Goal: Transaction & Acquisition: Purchase product/service

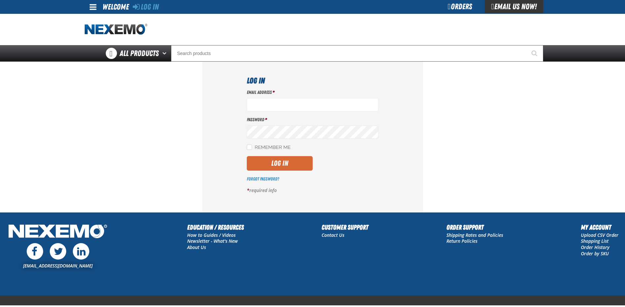
type input "[EMAIL_ADDRESS][DOMAIN_NAME]"
click at [278, 163] on button "Log In" at bounding box center [280, 163] width 66 height 15
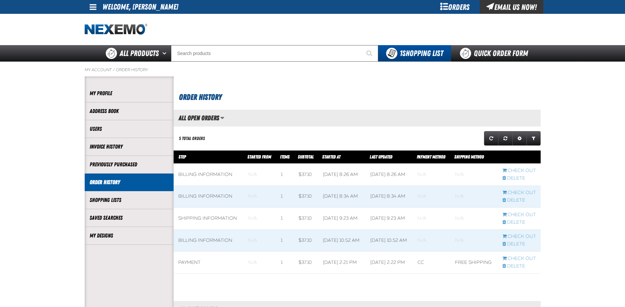
scroll to position [0, 0]
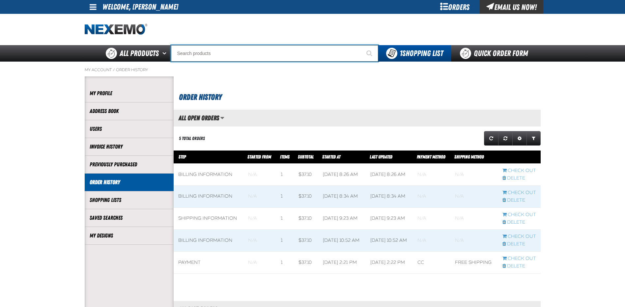
click at [215, 57] on input "Search" at bounding box center [274, 53] width 207 height 16
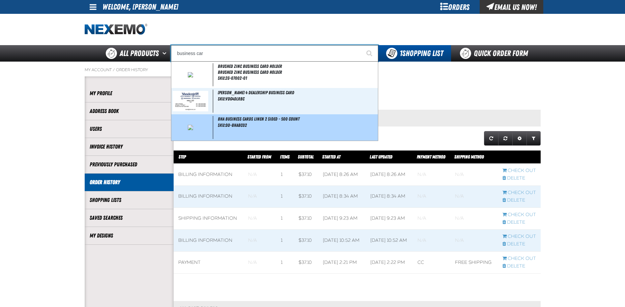
click at [242, 118] on span "BHA Business Cards Linen 2 sided - 500 Count" at bounding box center [259, 118] width 82 height 5
type input "BHA Business Cards Linen 2 sided - 500 Count"
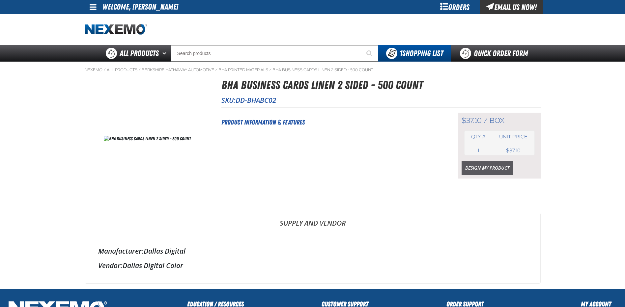
click at [482, 168] on link "Design My Product" at bounding box center [487, 168] width 51 height 15
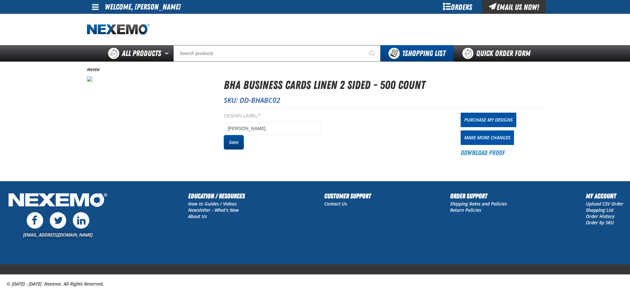
click at [237, 144] on button "Save" at bounding box center [234, 142] width 20 height 15
click at [492, 119] on link "Purchase My Designs" at bounding box center [489, 120] width 56 height 15
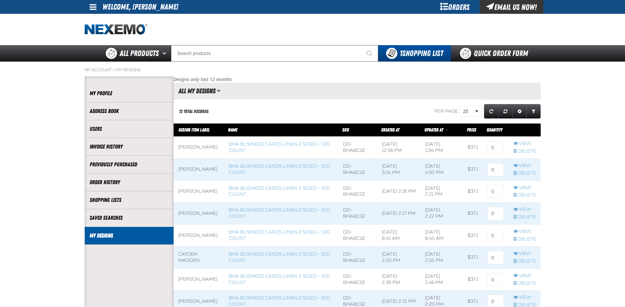
scroll to position [0, 0]
drag, startPoint x: 492, startPoint y: 146, endPoint x: 480, endPoint y: 157, distance: 16.2
click at [484, 147] on td at bounding box center [496, 147] width 26 height 22
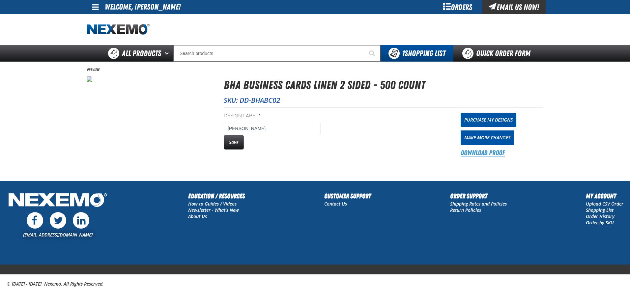
click at [495, 153] on link "Download Proof" at bounding box center [483, 152] width 44 height 9
click at [492, 119] on link "Purchase My Designs" at bounding box center [489, 120] width 56 height 15
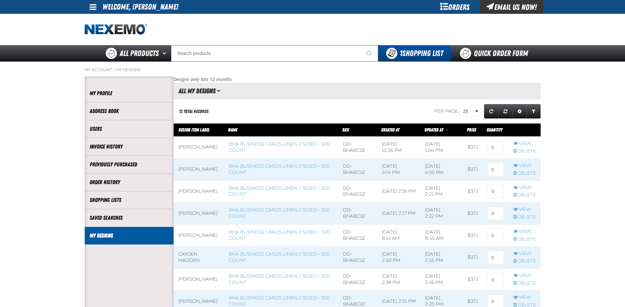
scroll to position [0, 0]
drag, startPoint x: 493, startPoint y: 146, endPoint x: 489, endPoint y: 147, distance: 4.7
click at [489, 147] on input at bounding box center [496, 147] width 16 height 13
click at [504, 150] on td at bounding box center [496, 147] width 26 height 22
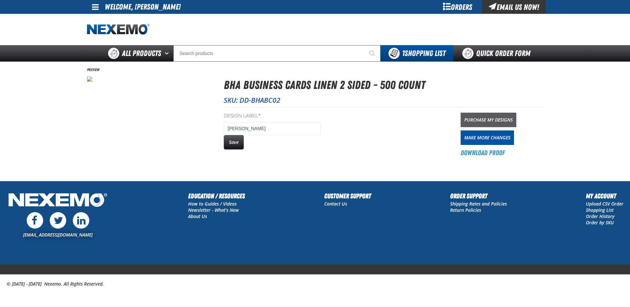
click at [483, 117] on link "Purchase My Designs" at bounding box center [489, 120] width 56 height 15
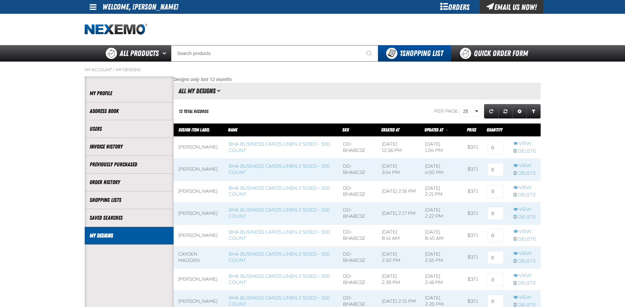
scroll to position [0, 0]
click at [492, 147] on input at bounding box center [496, 147] width 16 height 13
type input "1"
click at [571, 142] on main "My Account / My Designs Account My Profile Address Book" at bounding box center [312, 249] width 625 height 375
click at [526, 143] on link "View" at bounding box center [525, 144] width 23 height 6
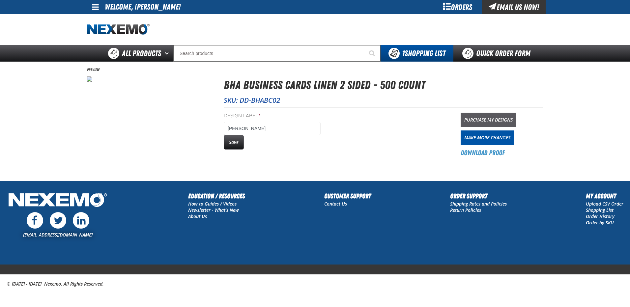
click at [501, 123] on link "Purchase My Designs" at bounding box center [489, 120] width 56 height 15
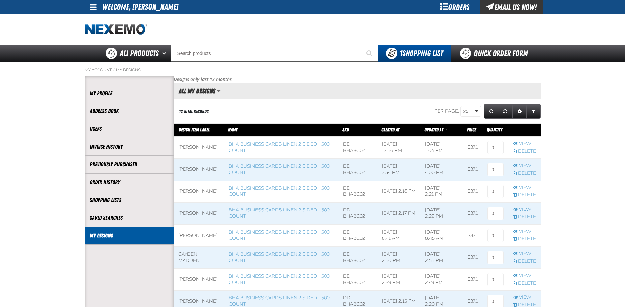
scroll to position [0, 0]
click at [493, 148] on input at bounding box center [496, 147] width 16 height 13
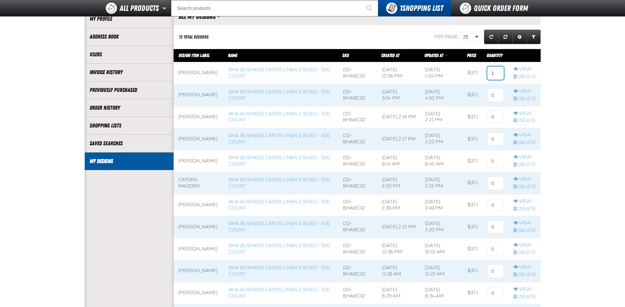
scroll to position [198, 0]
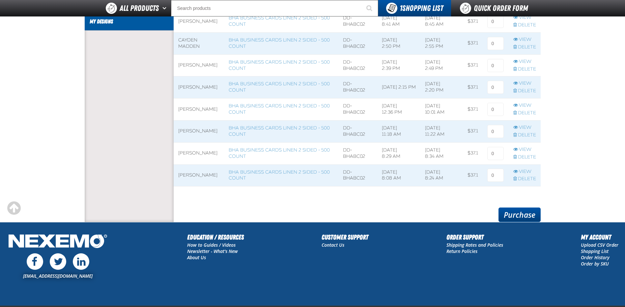
type input "1"
click at [519, 216] on link "Purchase" at bounding box center [520, 215] width 42 height 15
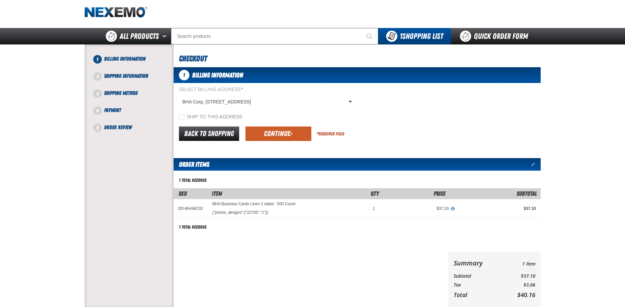
scroll to position [66, 0]
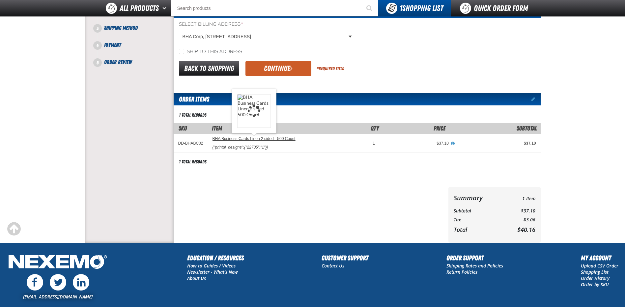
click at [254, 137] on link "BHA Business Cards Linen 2 sided - 500 Count" at bounding box center [254, 139] width 83 height 5
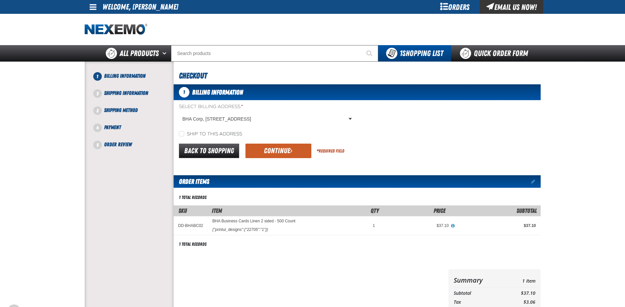
scroll to position [82, 0]
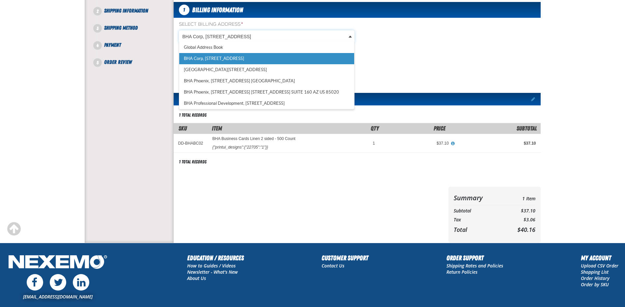
click at [350, 37] on body "Skip to Main Content Staging Site 5.1 Upgrade Site My Account My Account Suppor…" at bounding box center [312, 144] width 625 height 452
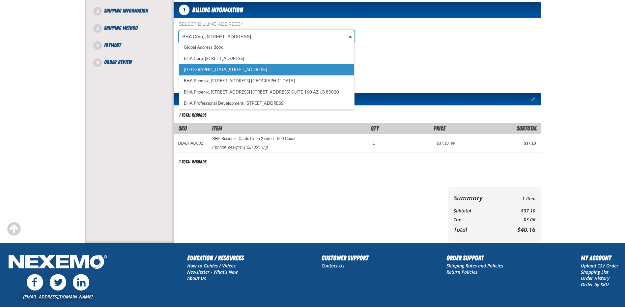
scroll to position [0, 3]
select select "a_263"
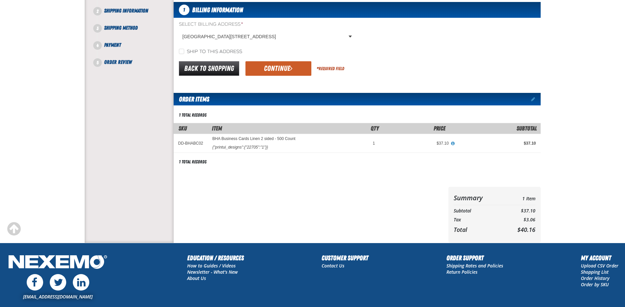
click at [462, 50] on div "Ship to this address" at bounding box center [357, 51] width 367 height 7
click at [182, 51] on input "Ship to this address" at bounding box center [181, 51] width 5 height 5
checkbox input "true"
click at [288, 68] on button "Continue" at bounding box center [279, 68] width 66 height 15
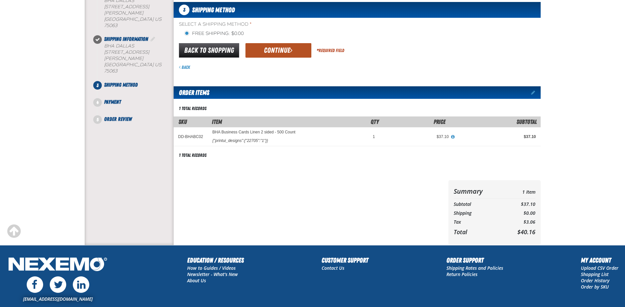
click at [281, 51] on button "Continue" at bounding box center [279, 50] width 66 height 15
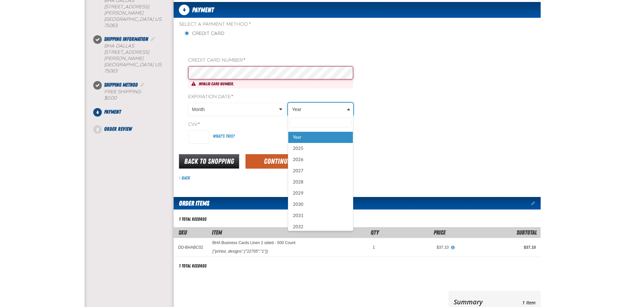
click at [345, 106] on body "Skip to Main Content Staging Site 5.1 Upgrade Site My Account My Account Suppor…" at bounding box center [312, 200] width 625 height 565
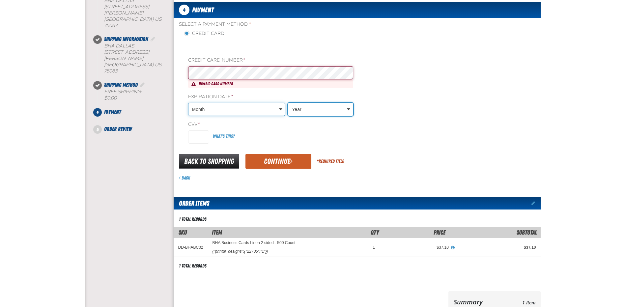
click at [282, 110] on body "Skip to Main Content Staging Site 5.1 Upgrade Site My Account My Account Suppor…" at bounding box center [312, 200] width 625 height 565
click at [236, 108] on body "Skip to Main Content Staging Site 5.1 Upgrade Site My Account My Account Suppor…" at bounding box center [312, 200] width 625 height 565
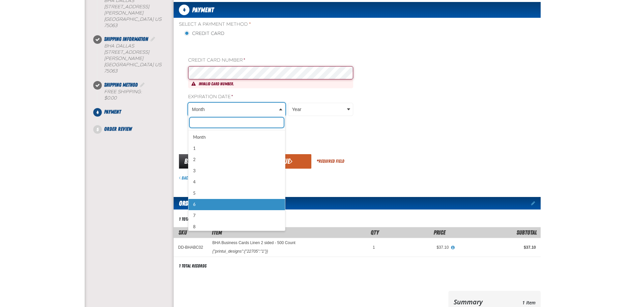
drag, startPoint x: 195, startPoint y: 205, endPoint x: 213, endPoint y: 169, distance: 40.1
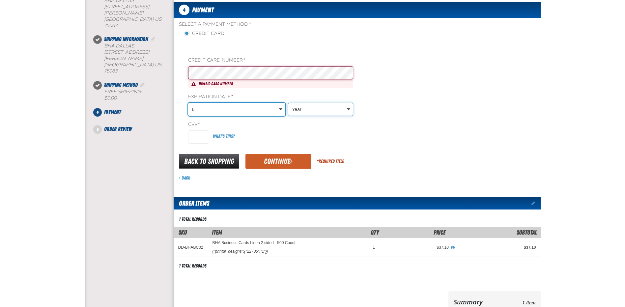
click at [311, 108] on body "Skip to Main Content Staging Site 5.1 Upgrade Site My Account My Account Suppor…" at bounding box center [312, 200] width 625 height 565
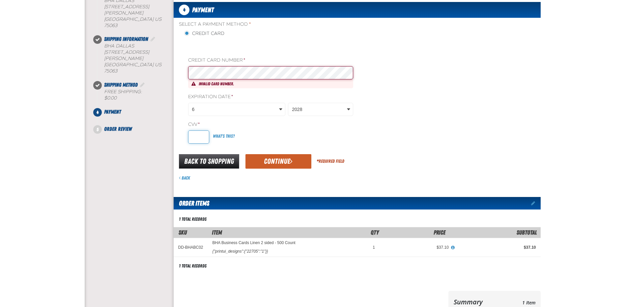
click at [195, 137] on input "CVV *" at bounding box center [198, 137] width 21 height 13
type input "1"
type input "471"
click at [415, 128] on div "Select a Payment Method * Credit Card Credit Card Number * Invalid card number." at bounding box center [357, 84] width 367 height 127
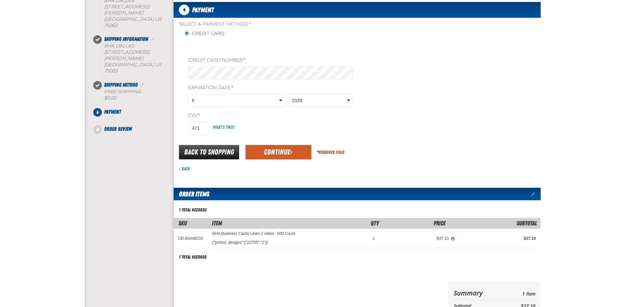
click at [259, 89] on div "Credit Card Number * Expiration Date * 6 2028 CVV * 471 What's this?" at bounding box center [268, 96] width 170 height 78
click at [270, 150] on button "Continue" at bounding box center [279, 152] width 66 height 15
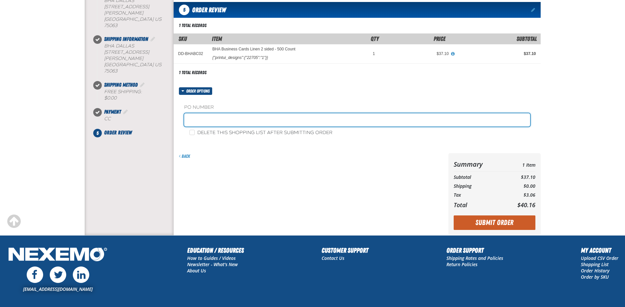
click at [211, 120] on input "text" at bounding box center [357, 119] width 346 height 13
type input "[PERSON_NAME]"
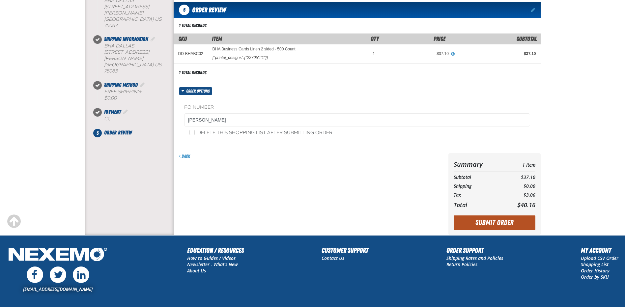
click at [495, 223] on button "Submit Order" at bounding box center [495, 223] width 82 height 15
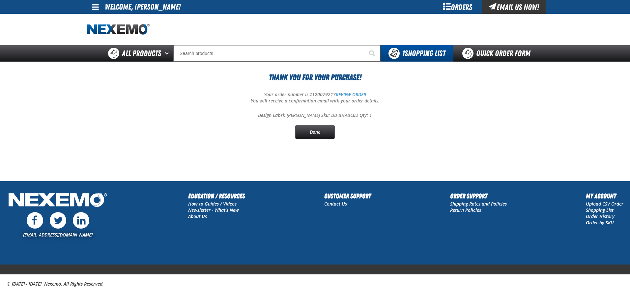
click at [346, 90] on div "Thank You For Your Purchase! Your order number is Z120079217 REVIEW ORDER You w…" at bounding box center [315, 106] width 456 height 68
click at [347, 96] on link "REVIEW ORDER" at bounding box center [351, 94] width 30 height 6
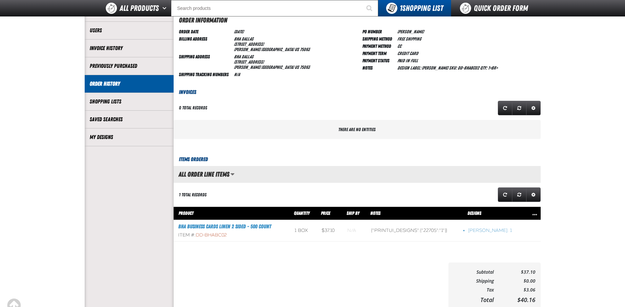
scroll to position [66, 0]
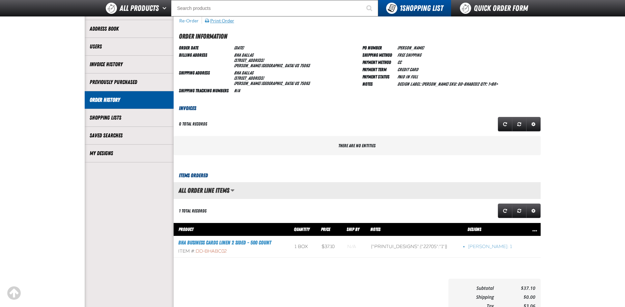
click at [228, 21] on button "Print Order" at bounding box center [220, 21] width 30 height 6
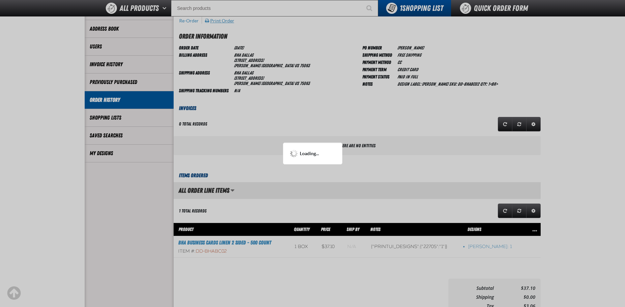
scroll to position [0, 0]
